Goal: Information Seeking & Learning: Learn about a topic

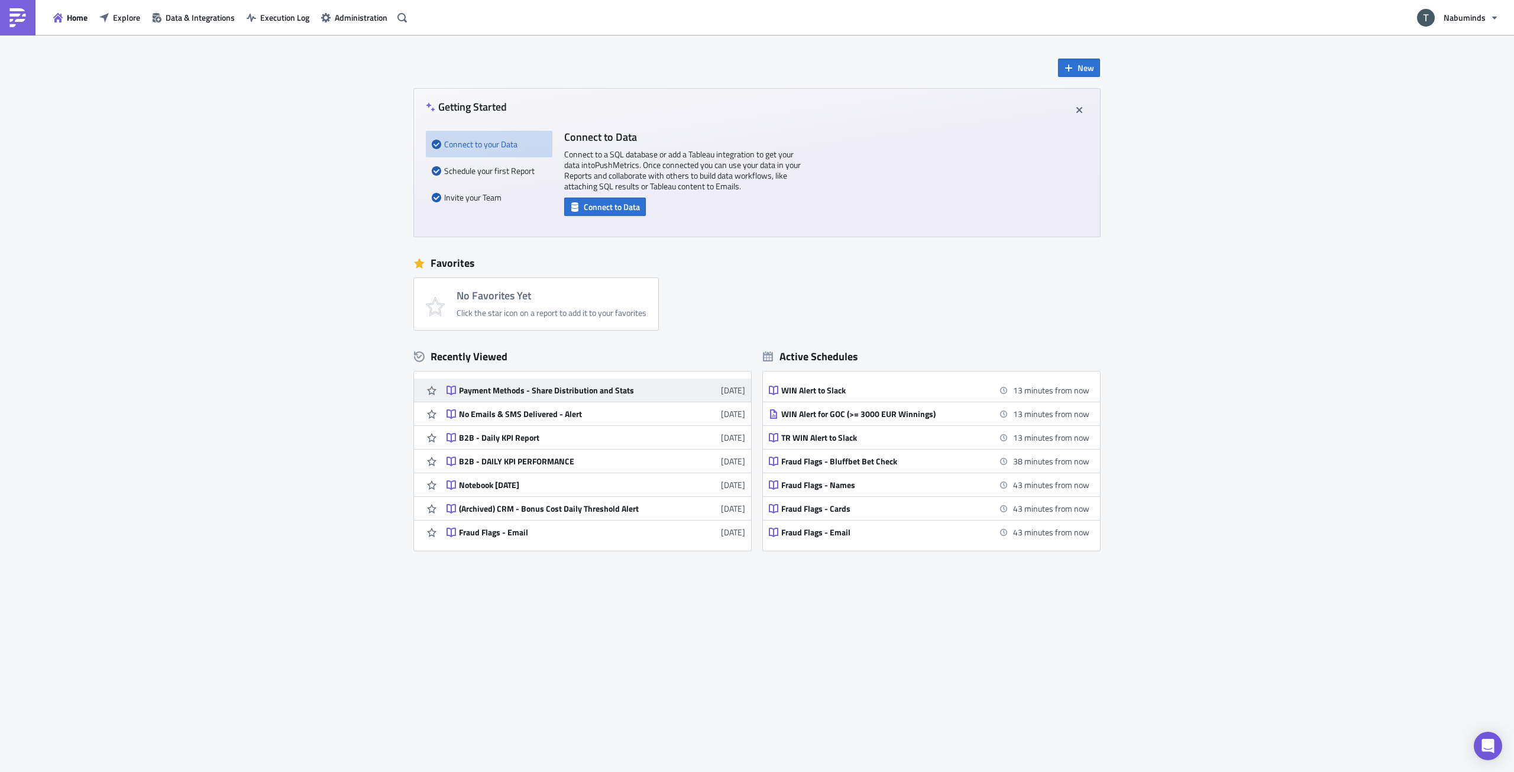
click at [560, 389] on div "Payment Methods - Share Distribution and Stats" at bounding box center [562, 390] width 207 height 11
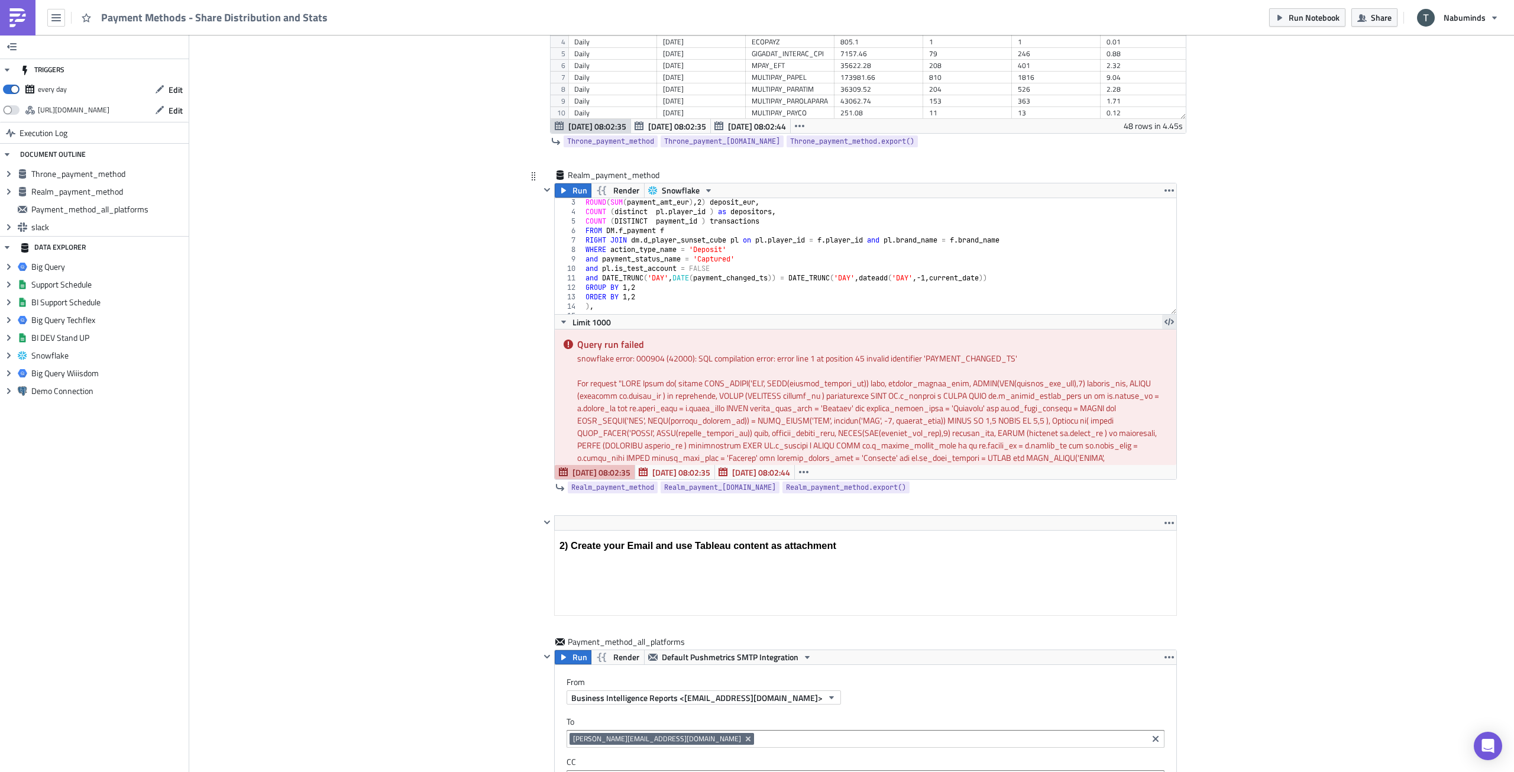
scroll to position [24, 0]
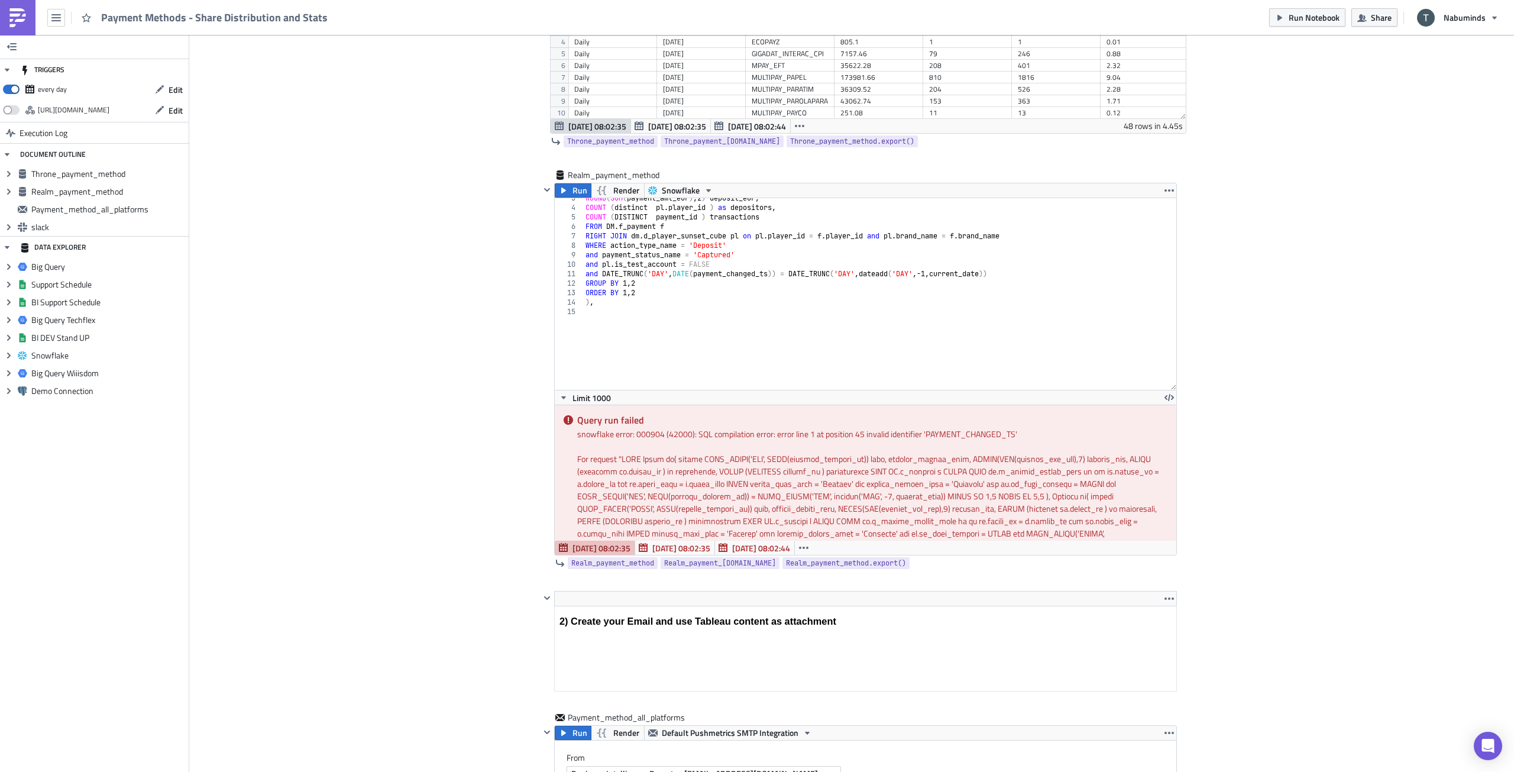
drag, startPoint x: 1171, startPoint y: 292, endPoint x: 1174, endPoint y: 515, distance: 223.0
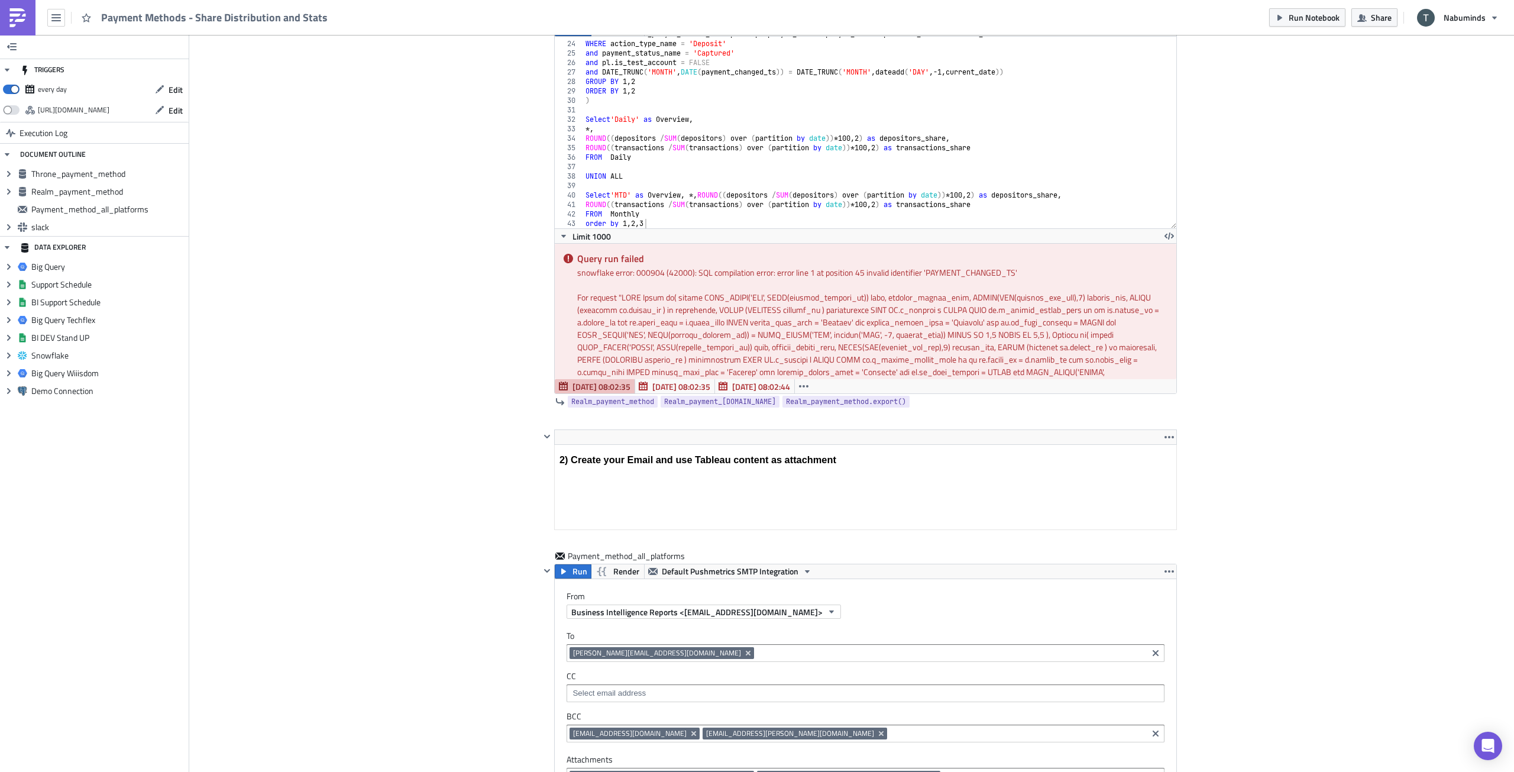
scroll to position [591, 0]
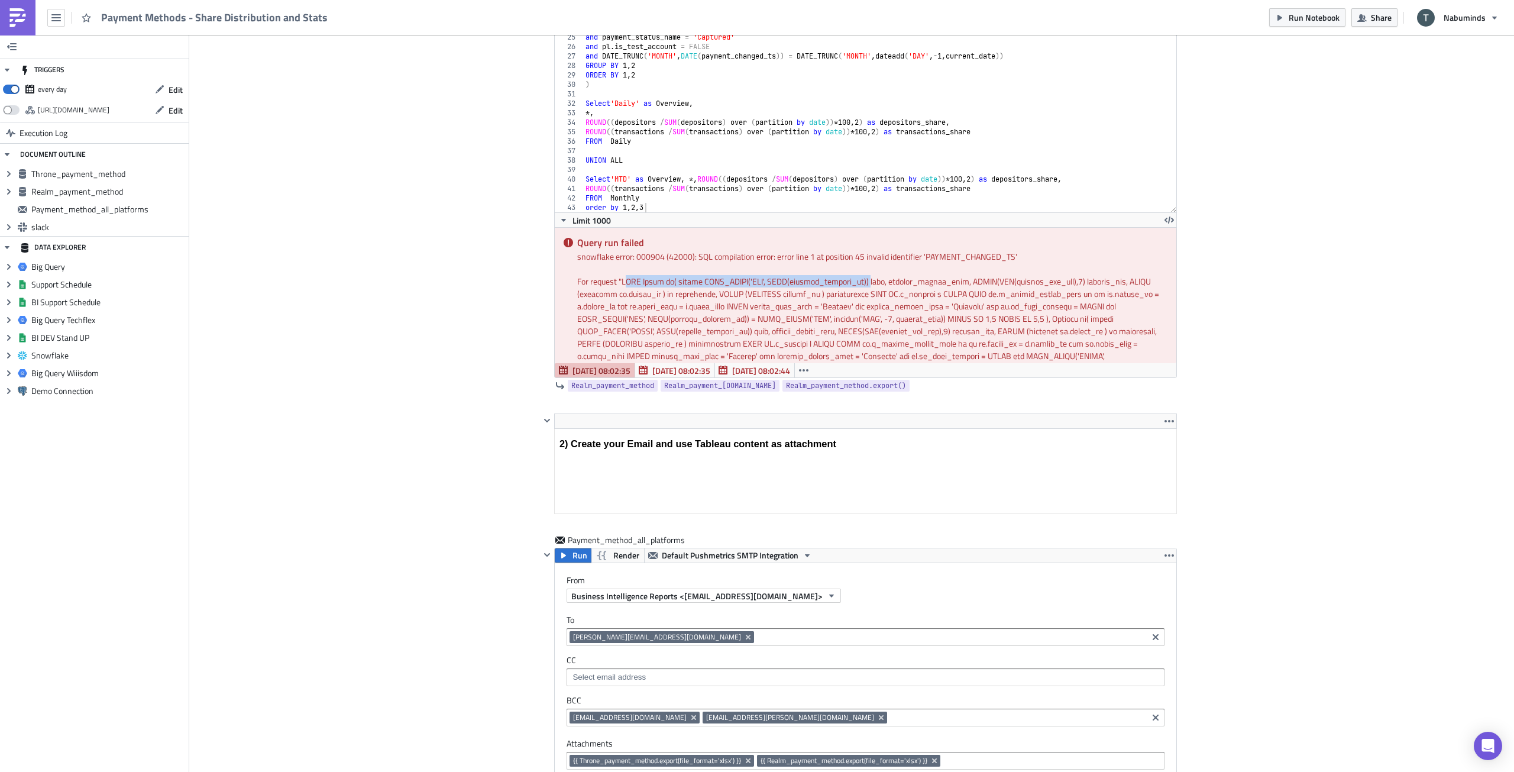
drag, startPoint x: 625, startPoint y: 279, endPoint x: 870, endPoint y: 285, distance: 245.5
click at [870, 285] on div "For request " "" at bounding box center [872, 355] width 590 height 161
drag, startPoint x: 870, startPoint y: 285, endPoint x: 1007, endPoint y: 289, distance: 137.3
click at [1007, 289] on div "For request " "" at bounding box center [872, 355] width 590 height 161
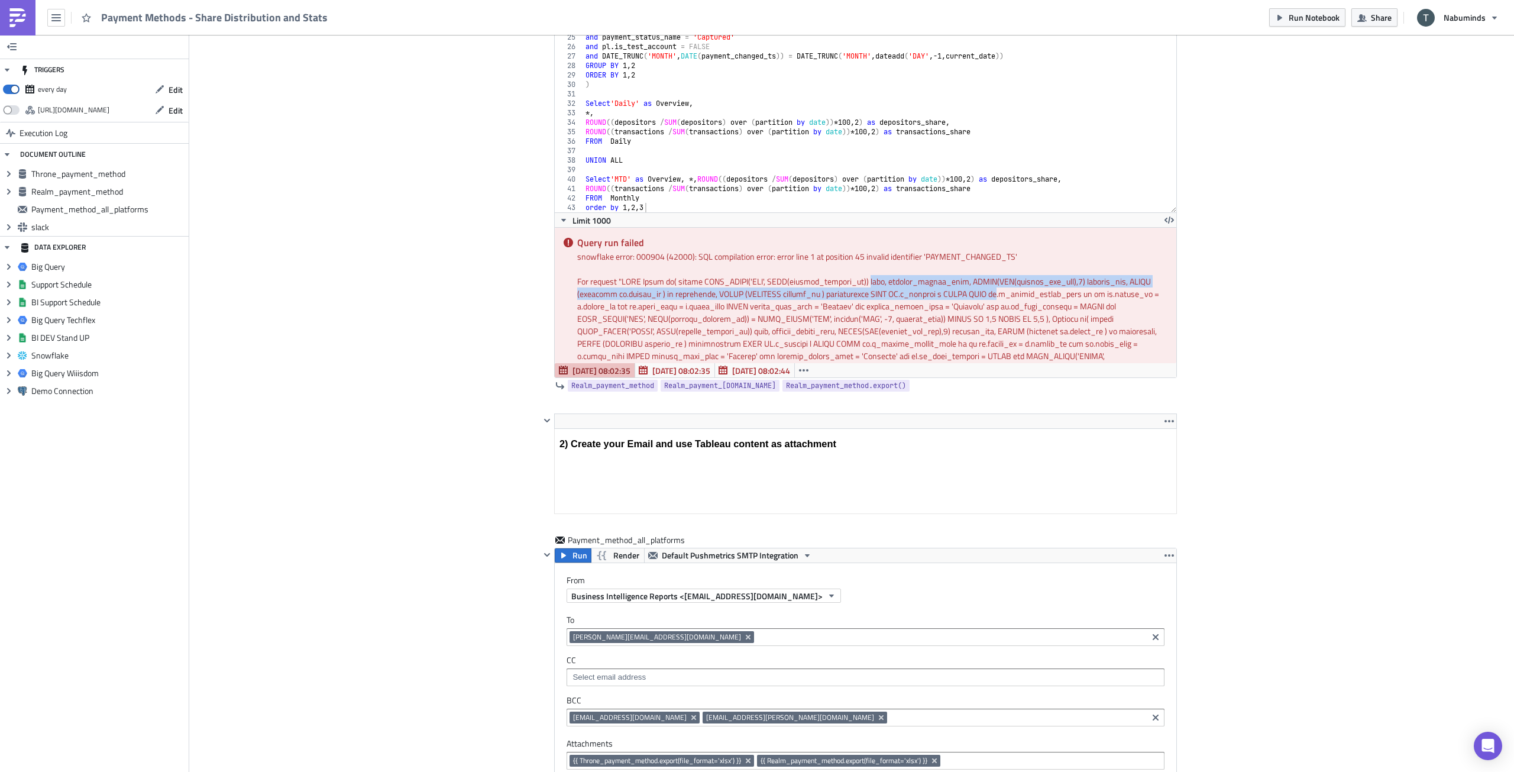
click at [1007, 289] on div "For request " "" at bounding box center [872, 355] width 590 height 161
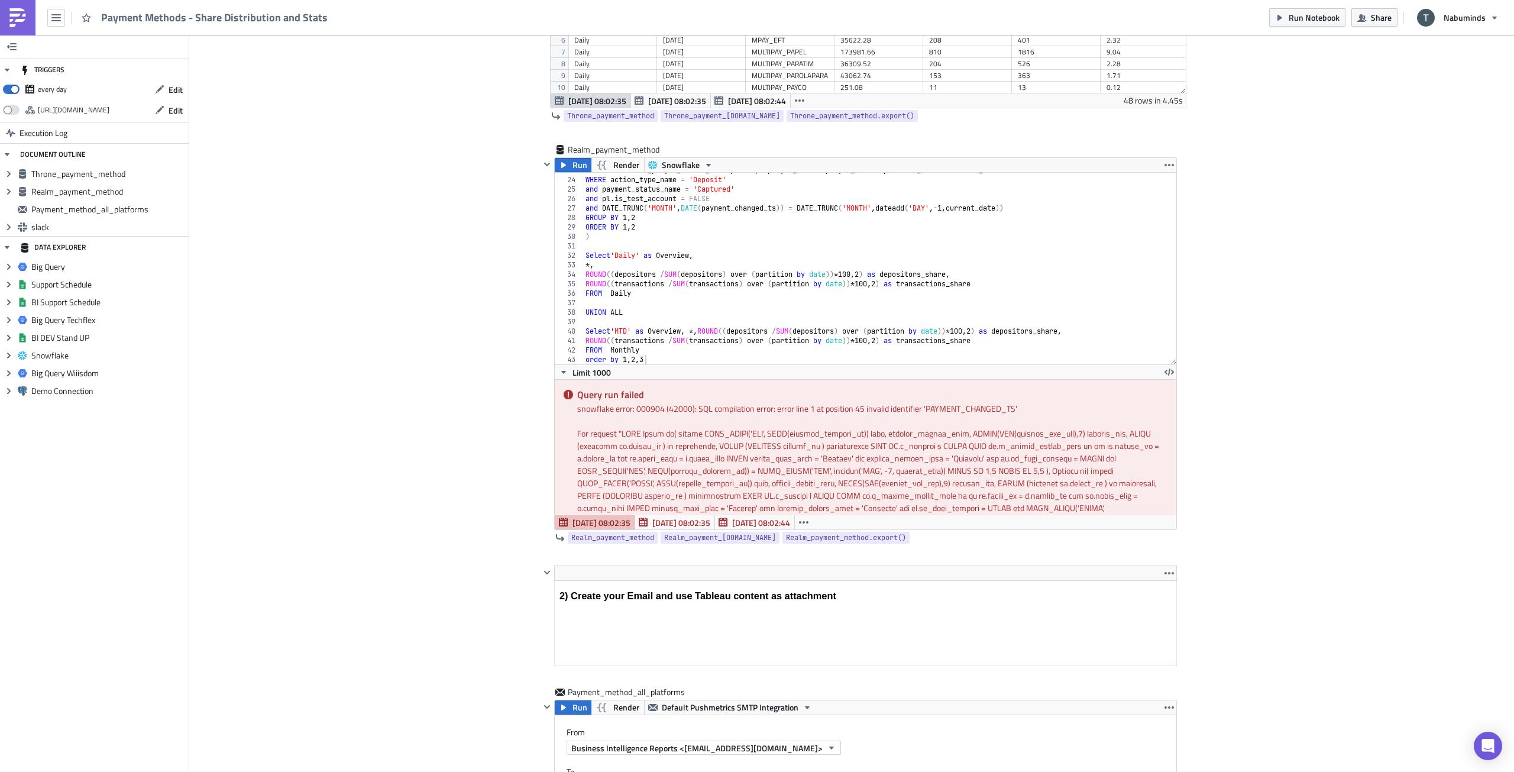
scroll to position [0, 0]
